Goal: Task Accomplishment & Management: Use online tool/utility

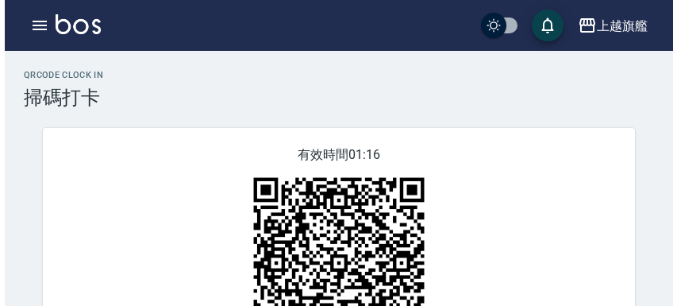
scroll to position [127, 0]
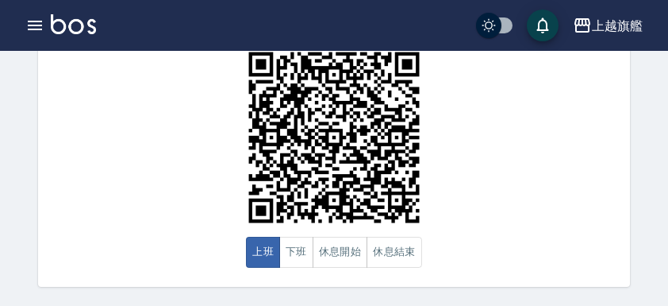
drag, startPoint x: 544, startPoint y: 48, endPoint x: 526, endPoint y: 2, distance: 50.0
click at [535, 21] on div "有效時間 00:34 上班 下班 休息開始 休息結束" at bounding box center [334, 144] width 592 height 284
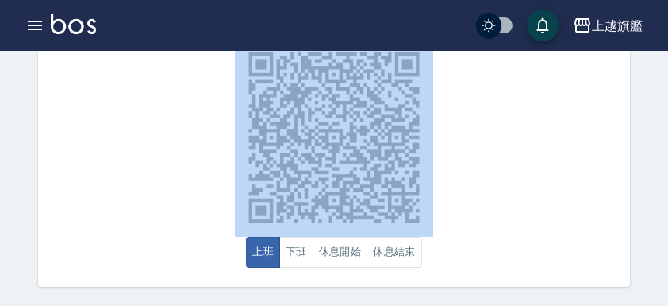
click at [125, 226] on div "有效時間 00:33 上班 下班 休息開始 休息結束" at bounding box center [334, 144] width 592 height 284
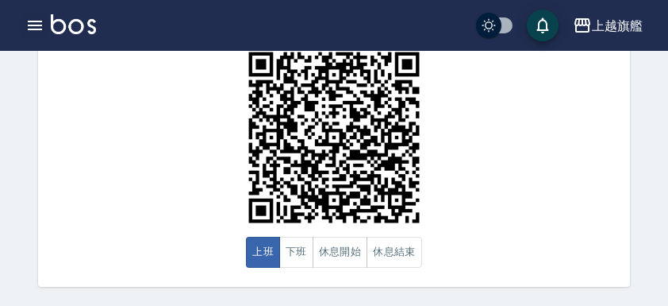
click at [33, 26] on icon "button" at bounding box center [34, 25] width 19 height 19
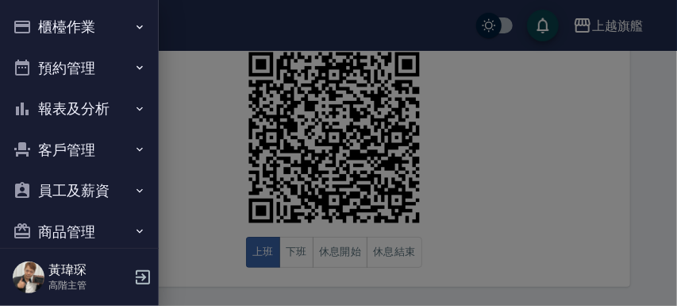
click at [62, 26] on button "櫃檯作業" at bounding box center [79, 26] width 146 height 41
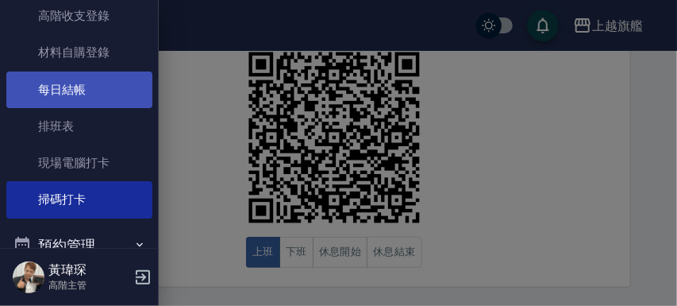
scroll to position [92, 0]
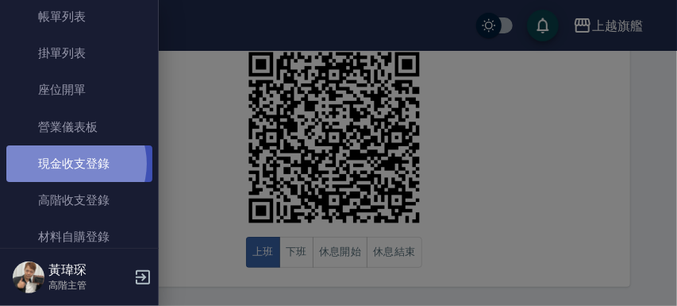
click at [71, 164] on link "現金收支登錄" at bounding box center [79, 163] width 146 height 37
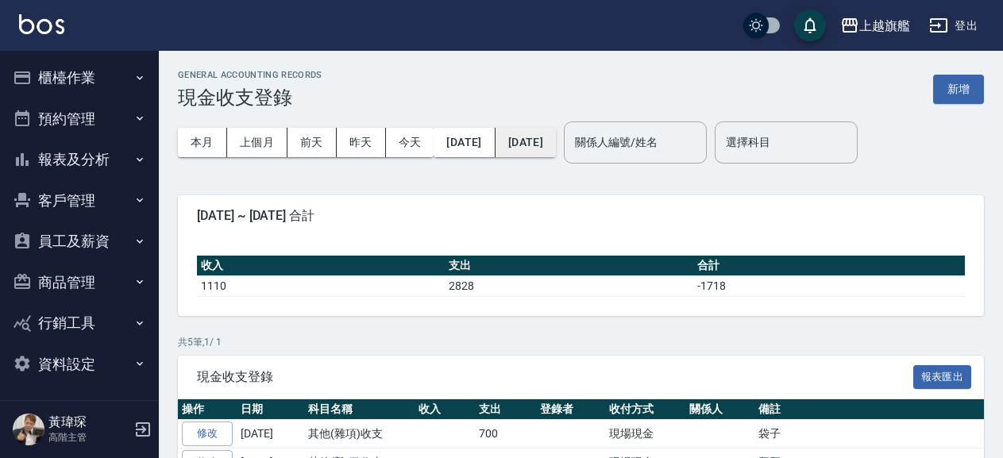
scroll to position [3, 0]
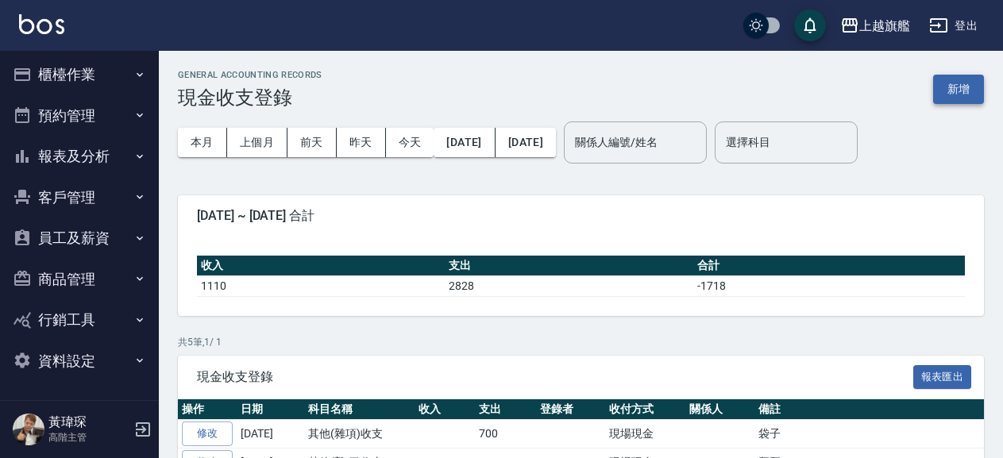
click at [668, 85] on button "新增" at bounding box center [958, 89] width 51 height 29
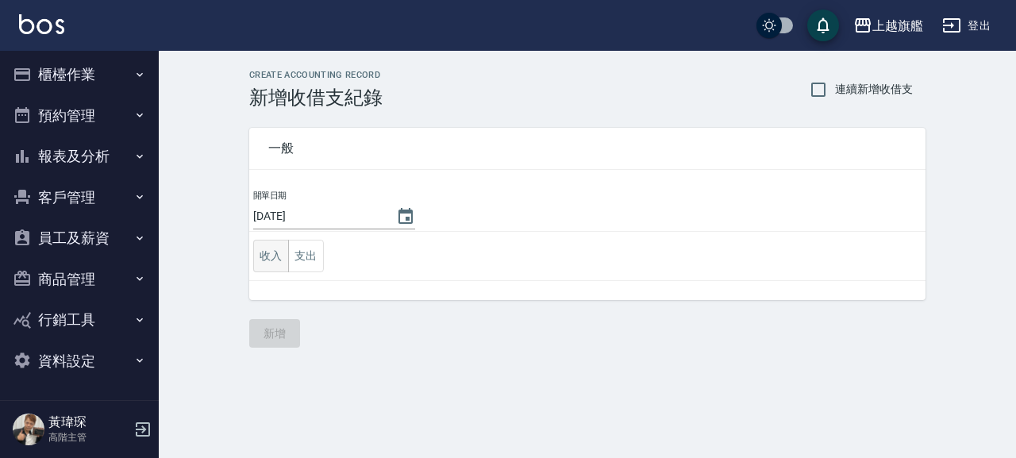
click at [280, 249] on button "收入" at bounding box center [271, 256] width 36 height 33
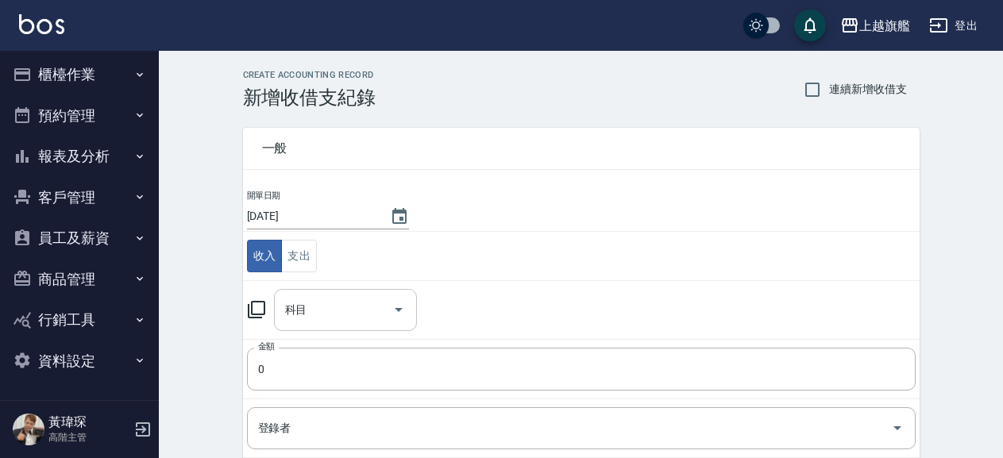
click at [322, 305] on input "科目" at bounding box center [333, 310] width 105 height 28
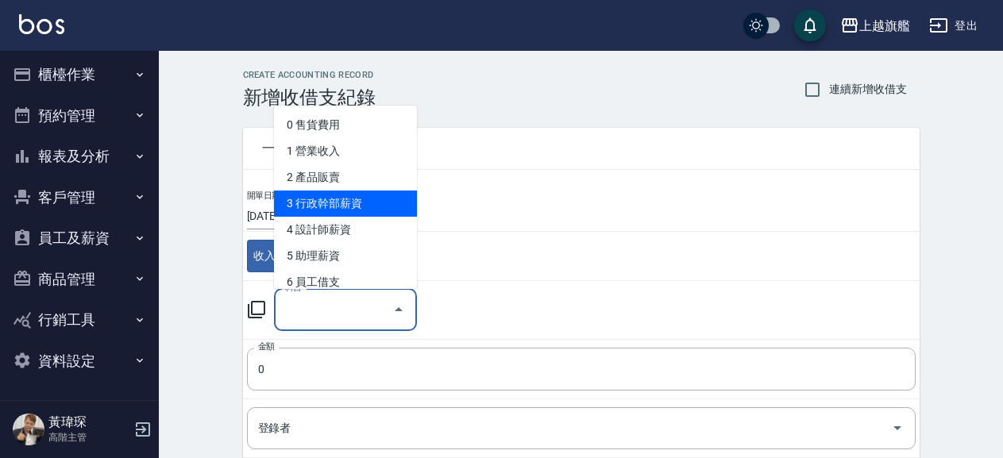
click at [345, 199] on li "3 行政幹部薪資" at bounding box center [345, 204] width 143 height 26
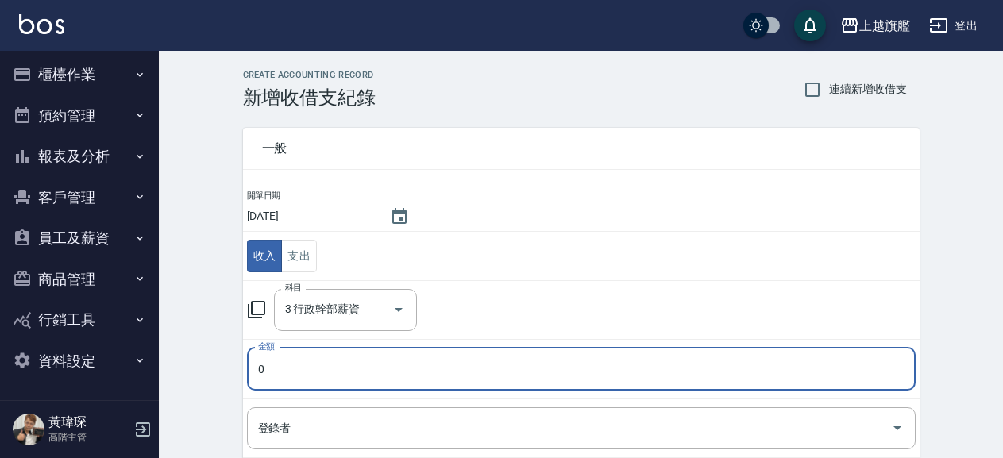
type input "3 行政幹部薪資"
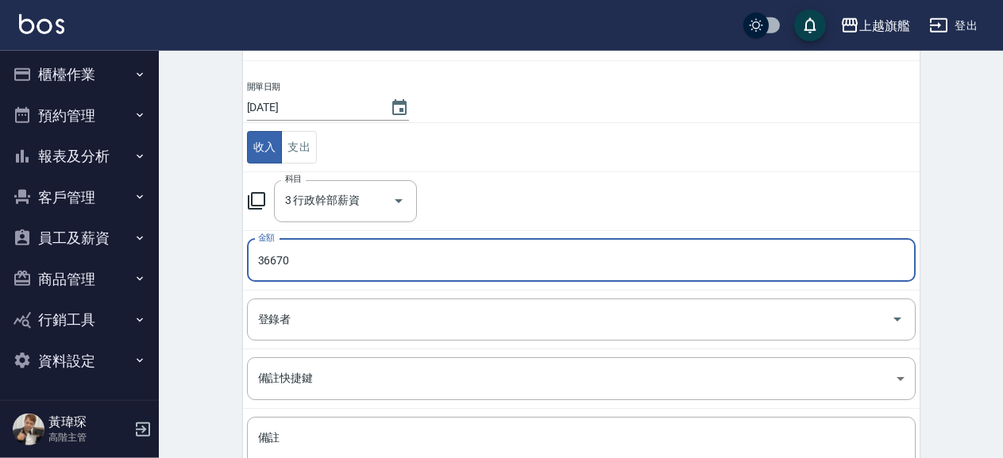
scroll to position [243, 0]
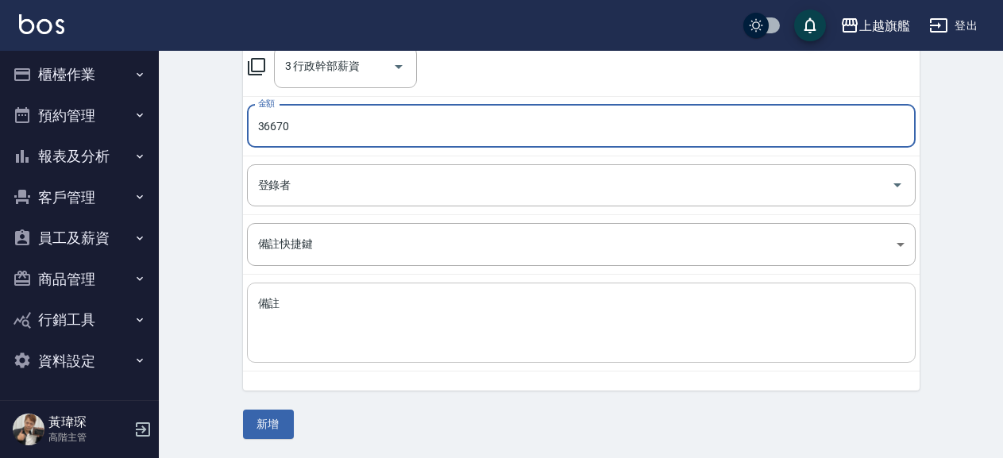
type input "36670"
click at [322, 305] on textarea "備註" at bounding box center [581, 323] width 646 height 54
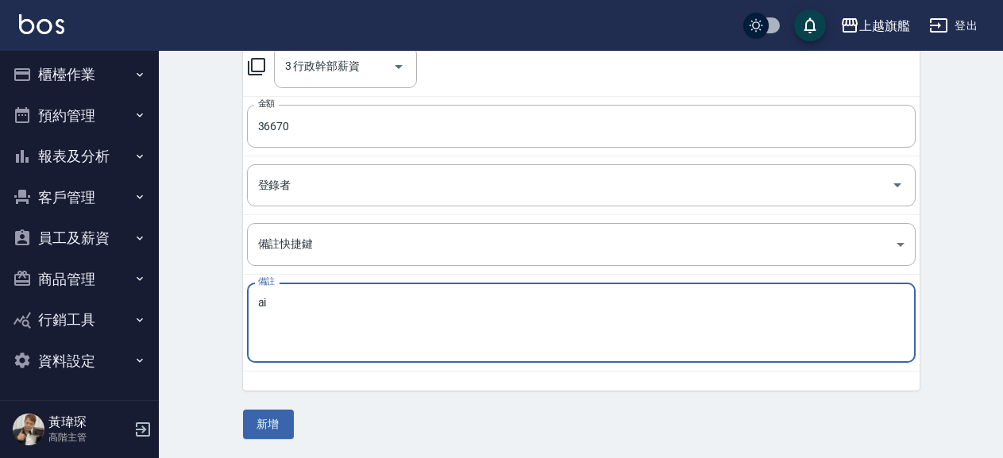
type textarea "a"
type textarea "美編+助理薪資"
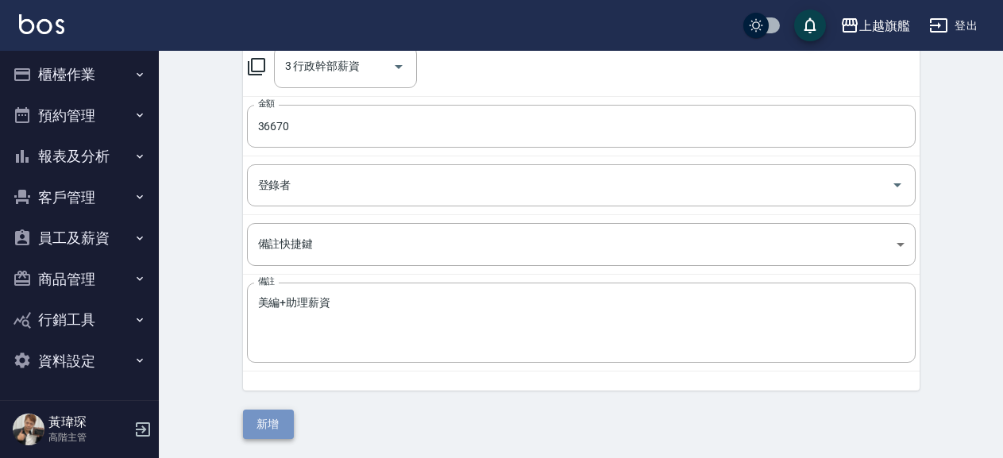
click at [269, 305] on button "新增" at bounding box center [268, 424] width 51 height 29
